Goal: Find contact information: Find contact information

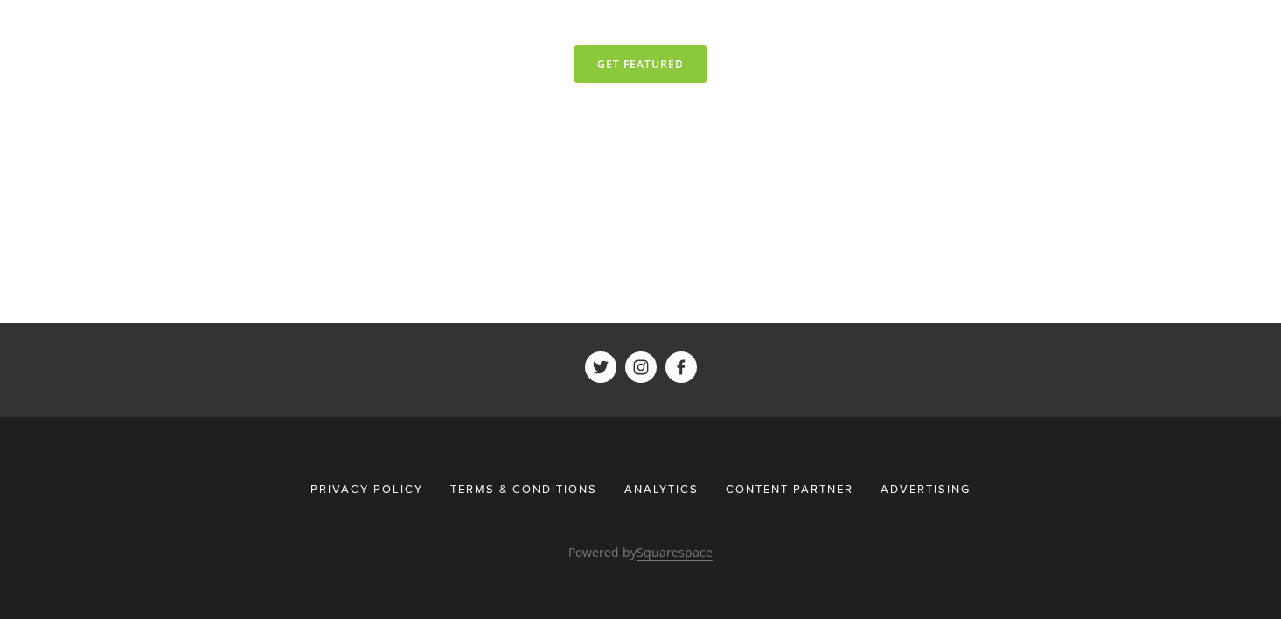
scroll to position [7893, 0]
click at [908, 494] on span "Advertising" at bounding box center [925, 489] width 90 height 16
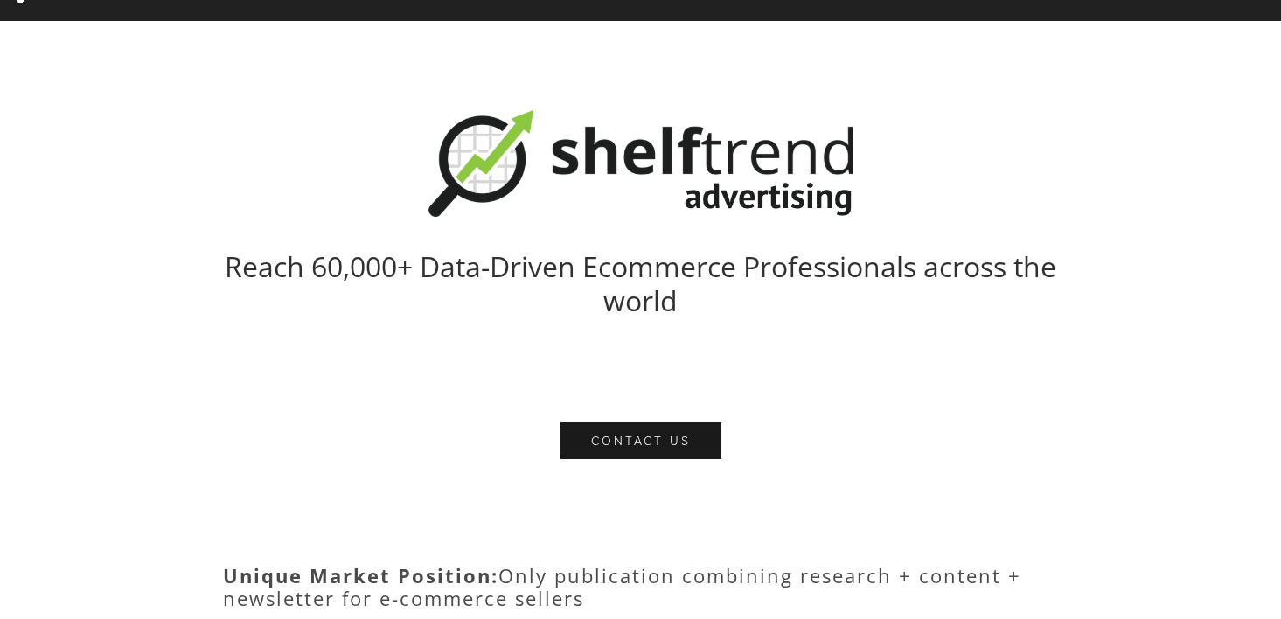
scroll to position [81, 0]
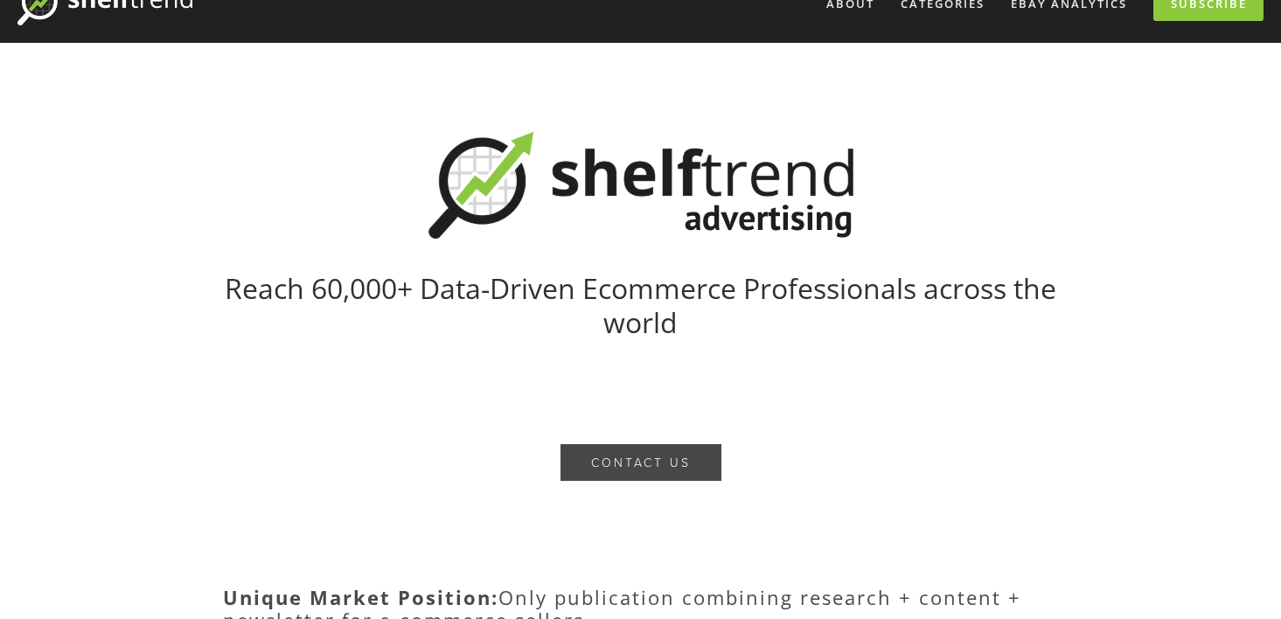
click at [621, 455] on button "Contact US" at bounding box center [640, 462] width 161 height 37
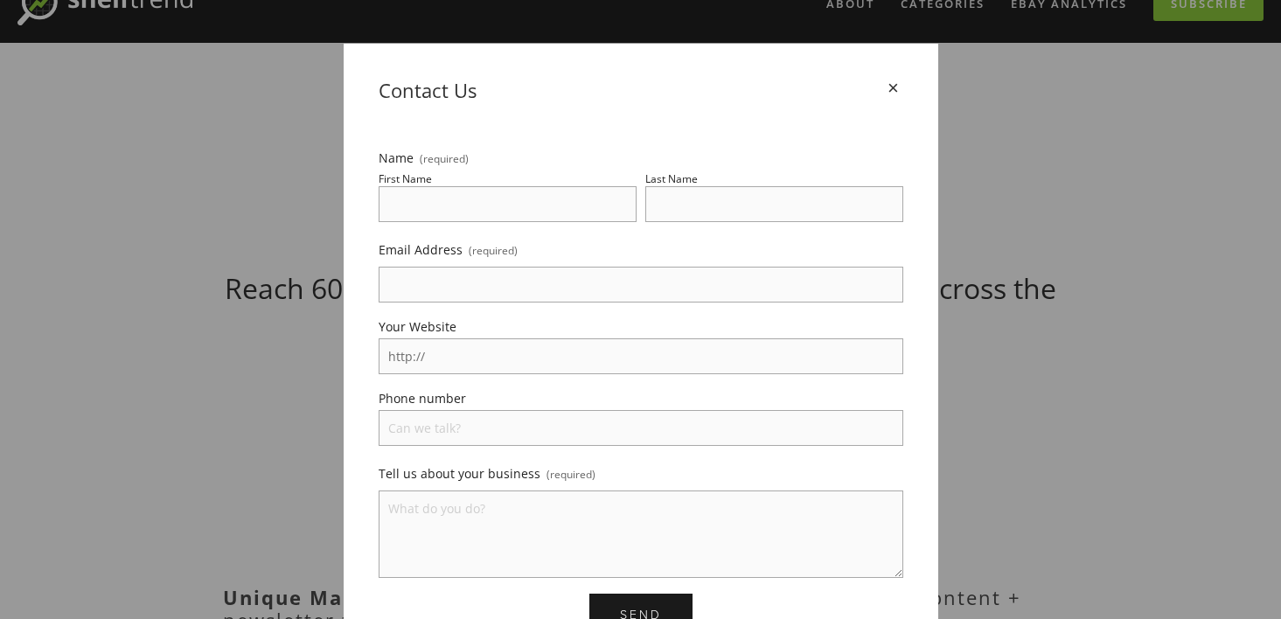
click at [890, 90] on div "×" at bounding box center [893, 88] width 19 height 19
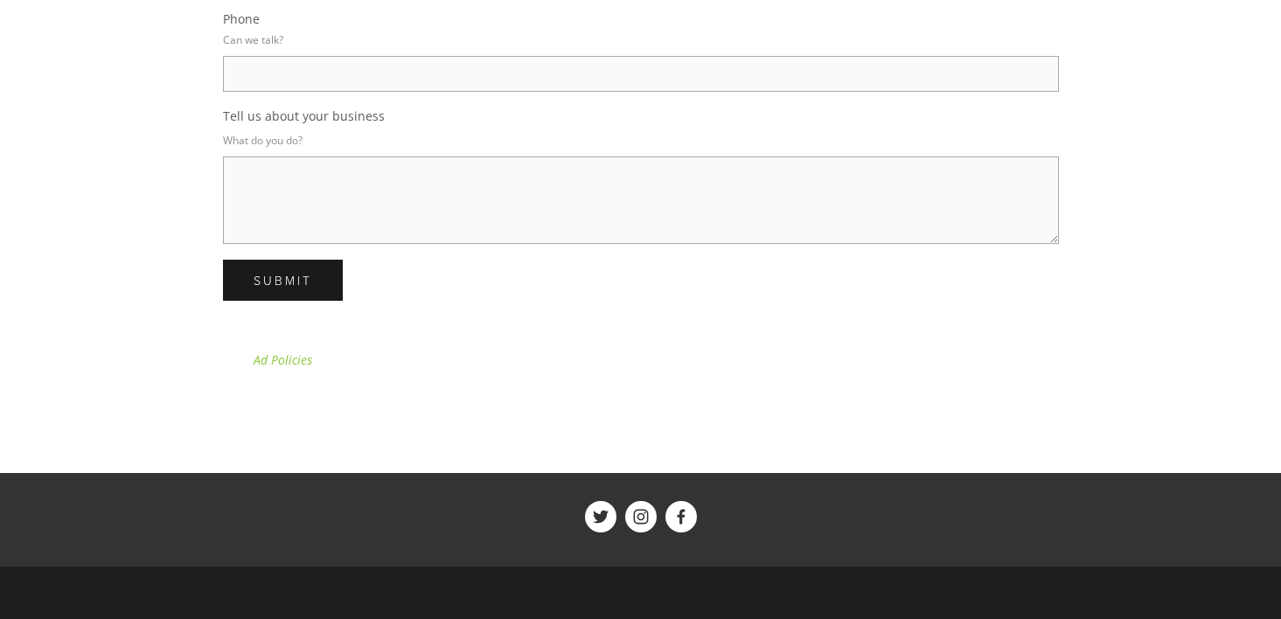
scroll to position [3220, 0]
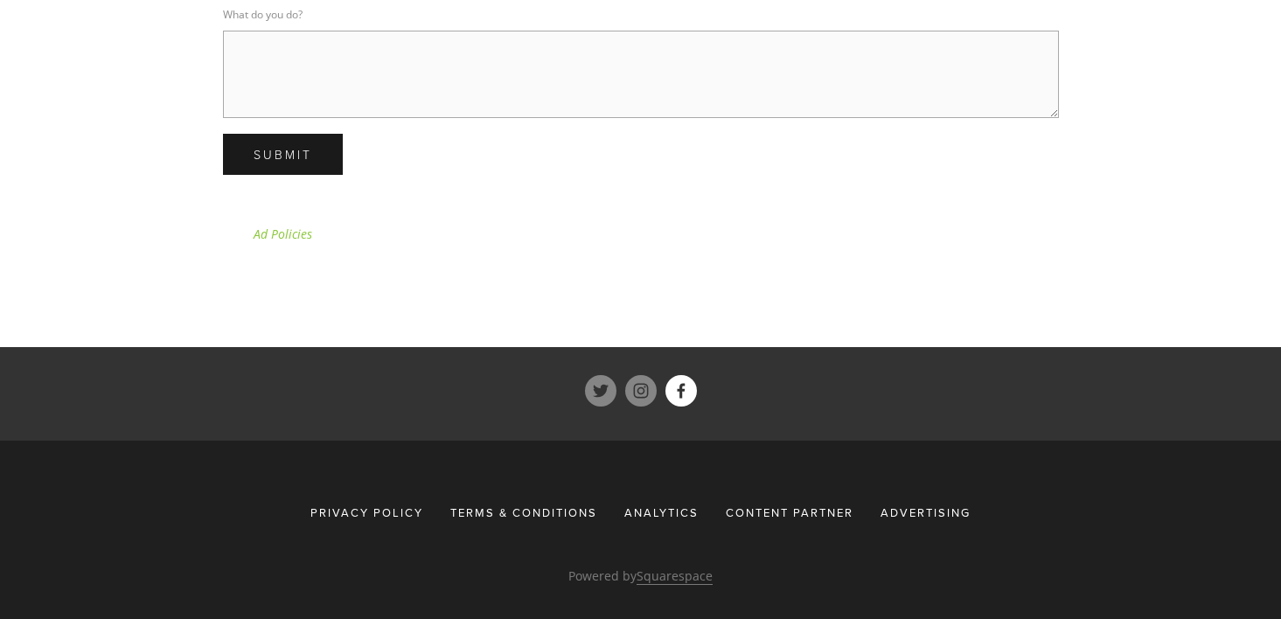
click at [686, 392] on use "ShelfTrend" at bounding box center [680, 390] width 31 height 31
